Goal: Information Seeking & Learning: Learn about a topic

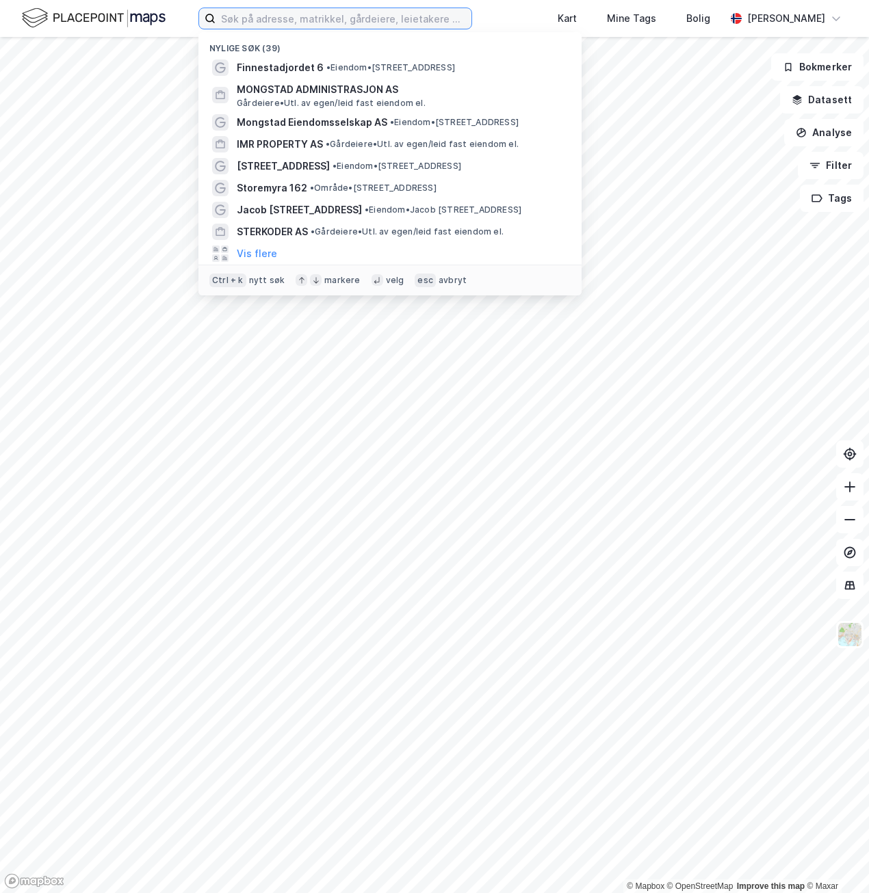
click at [287, 27] on input at bounding box center [343, 18] width 256 height 21
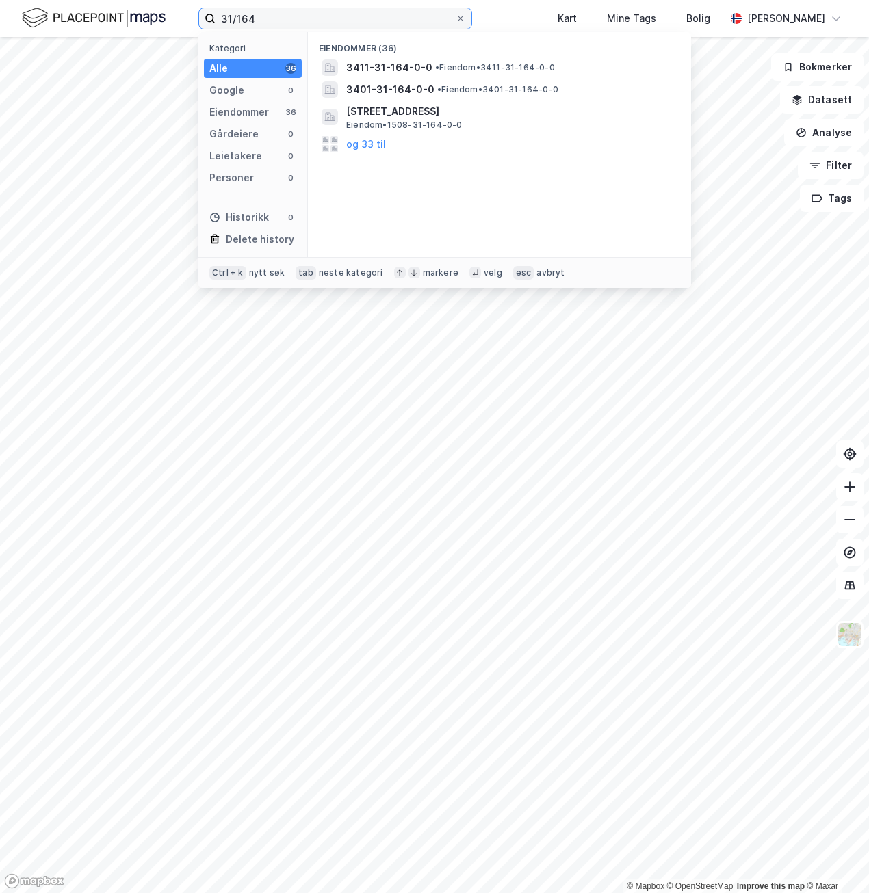
drag, startPoint x: 263, startPoint y: 16, endPoint x: 237, endPoint y: 23, distance: 26.9
click at [237, 23] on input "31/164" at bounding box center [334, 18] width 239 height 21
drag, startPoint x: 257, startPoint y: 19, endPoint x: 162, endPoint y: 12, distance: 94.7
click at [162, 12] on div "31/285 Kategori Alle 16 Google 0 Eiendommer 16 Gårdeiere 0 Leietakere 0 Persone…" at bounding box center [434, 18] width 869 height 37
paste input "Hamrasletta 10 AS"
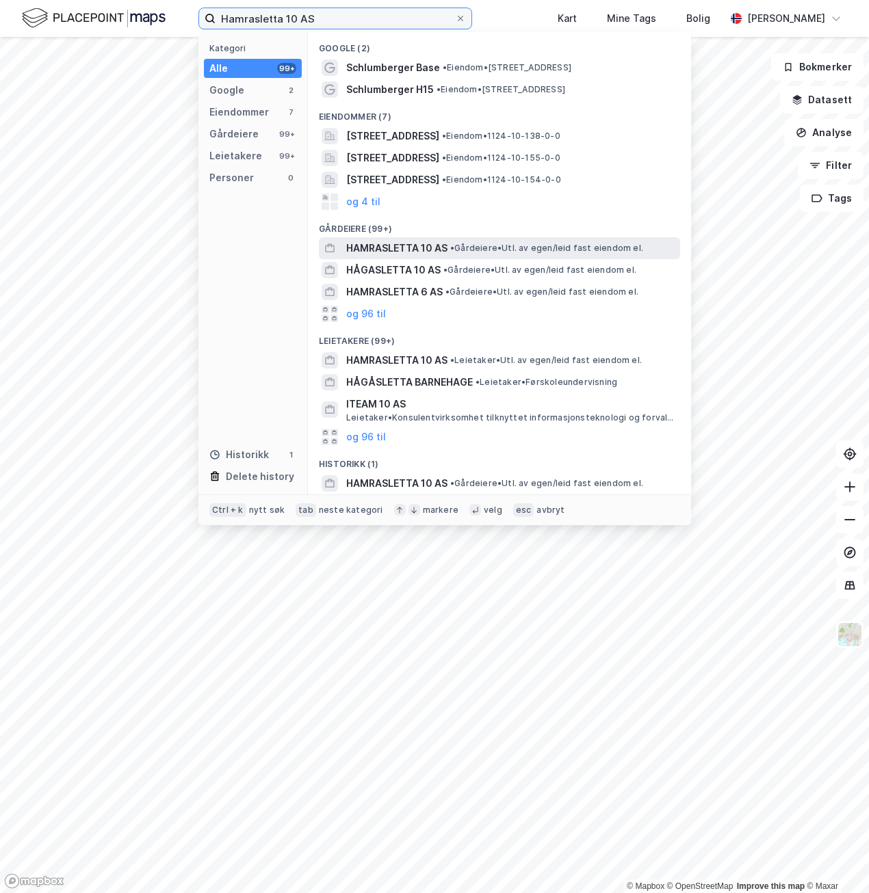
type input "Hamrasletta 10 AS"
click at [453, 240] on div "HAMRASLETTA 10 AS • Gårdeiere • Utl. av egen/leid fast eiendom el." at bounding box center [511, 248] width 331 height 16
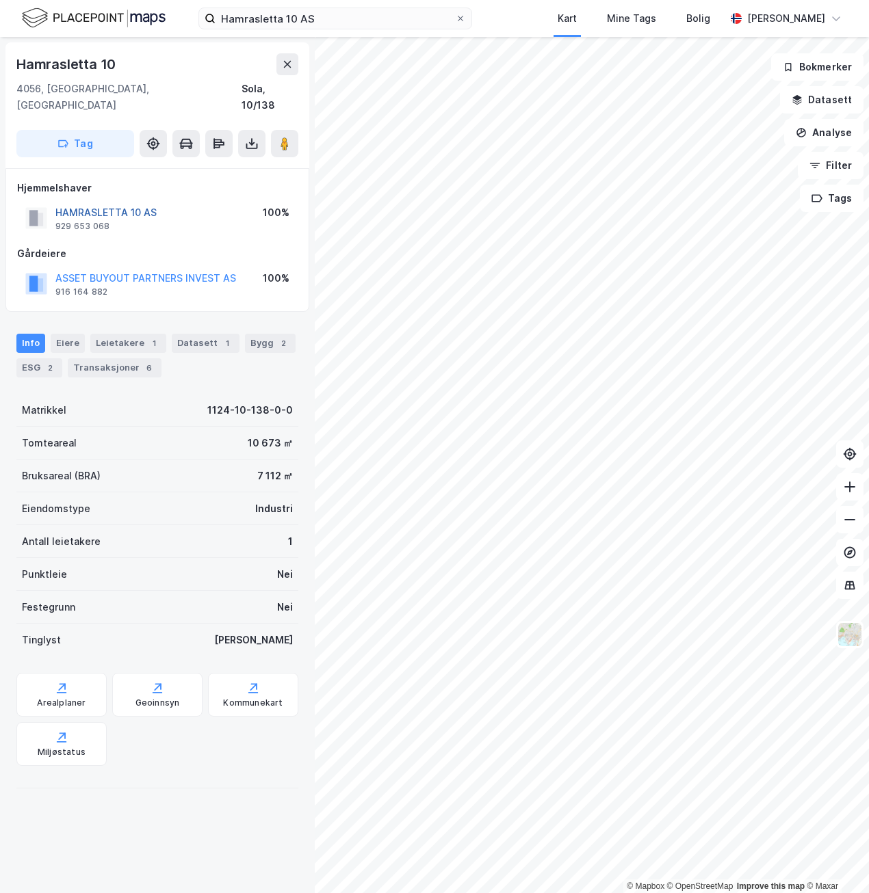
click at [0, 0] on button "HAMRASLETTA 10 AS" at bounding box center [0, 0] width 0 height 0
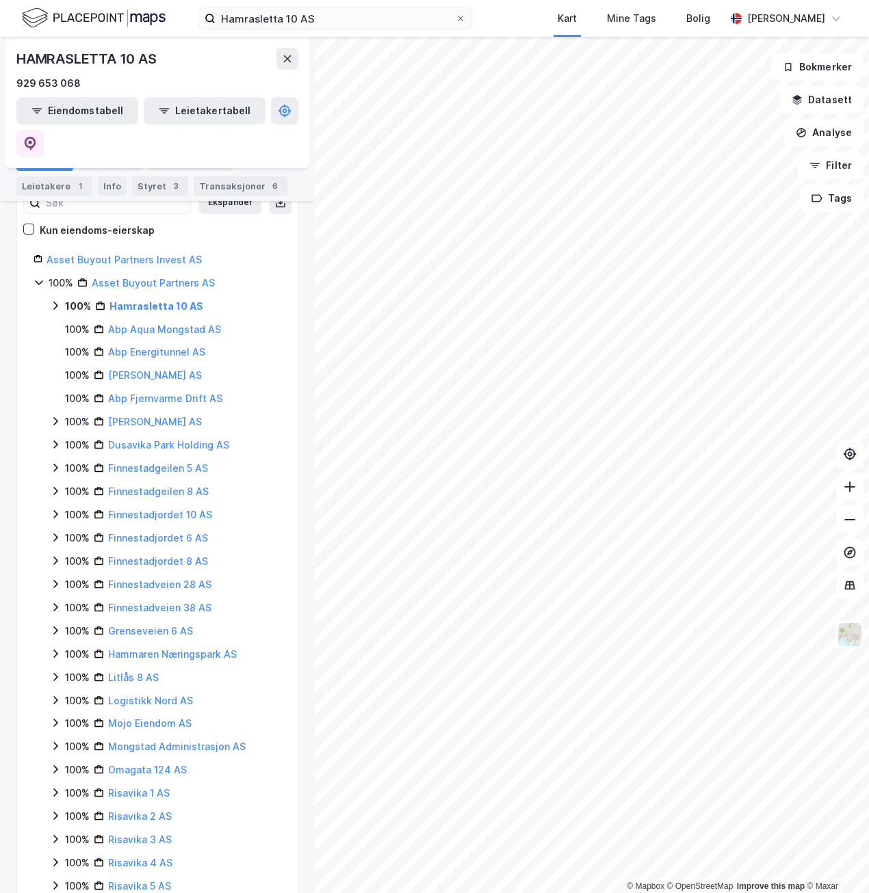
scroll to position [18, 0]
